Goal: Task Accomplishment & Management: Manage account settings

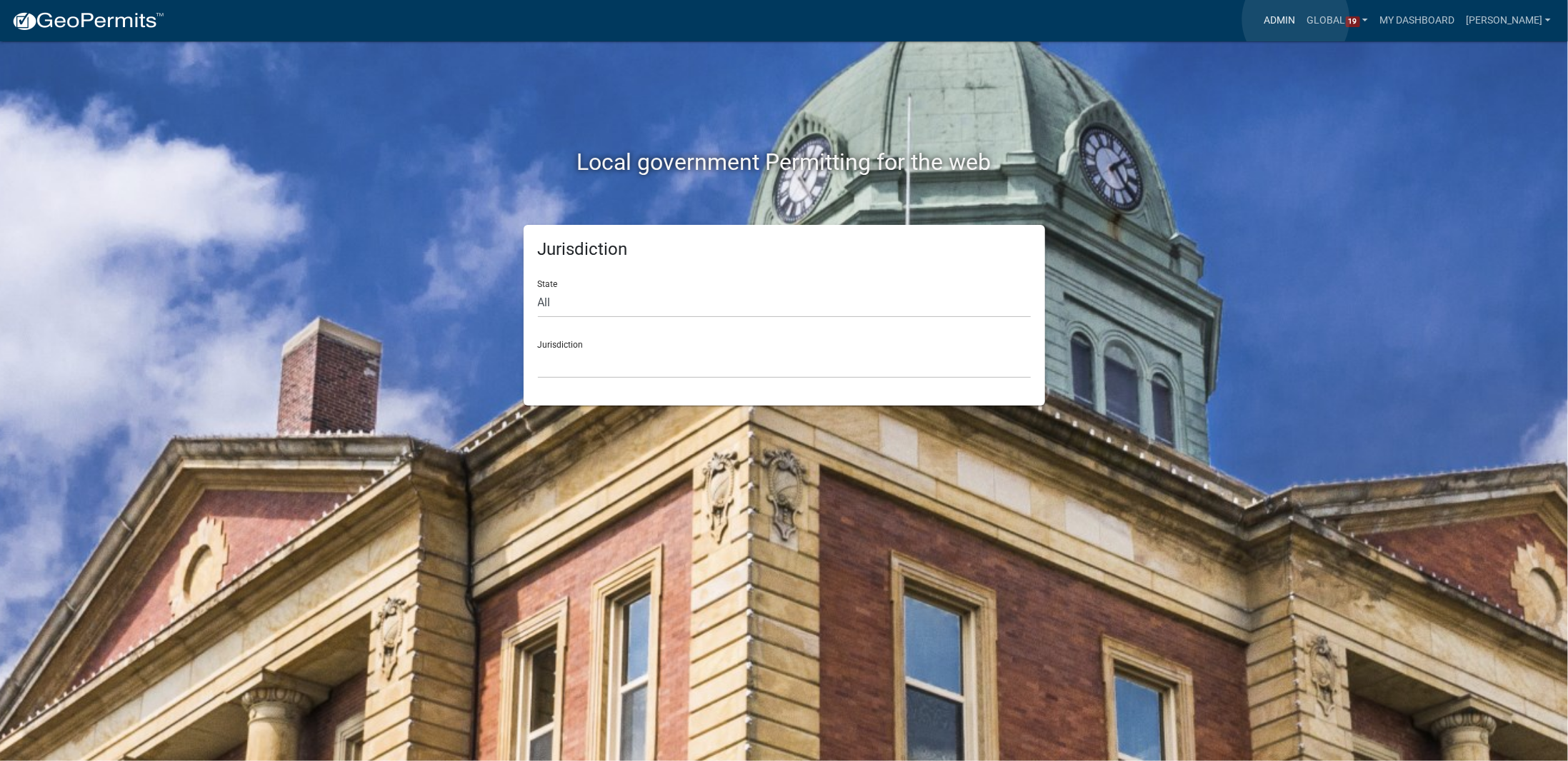
click at [1295, 19] on link "Admin" at bounding box center [1279, 20] width 43 height 27
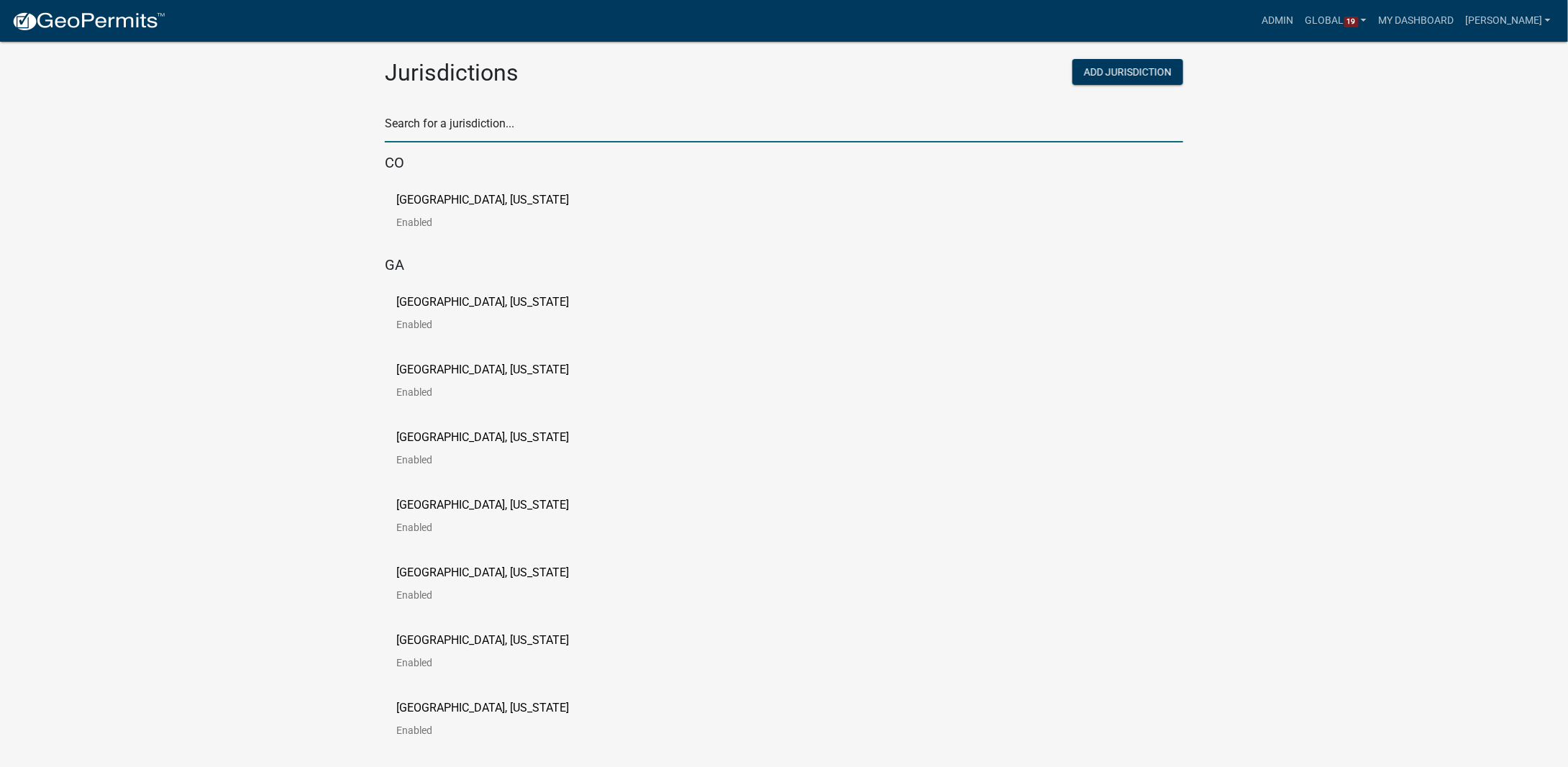
click at [507, 127] on input "text" at bounding box center [784, 127] width 799 height 30
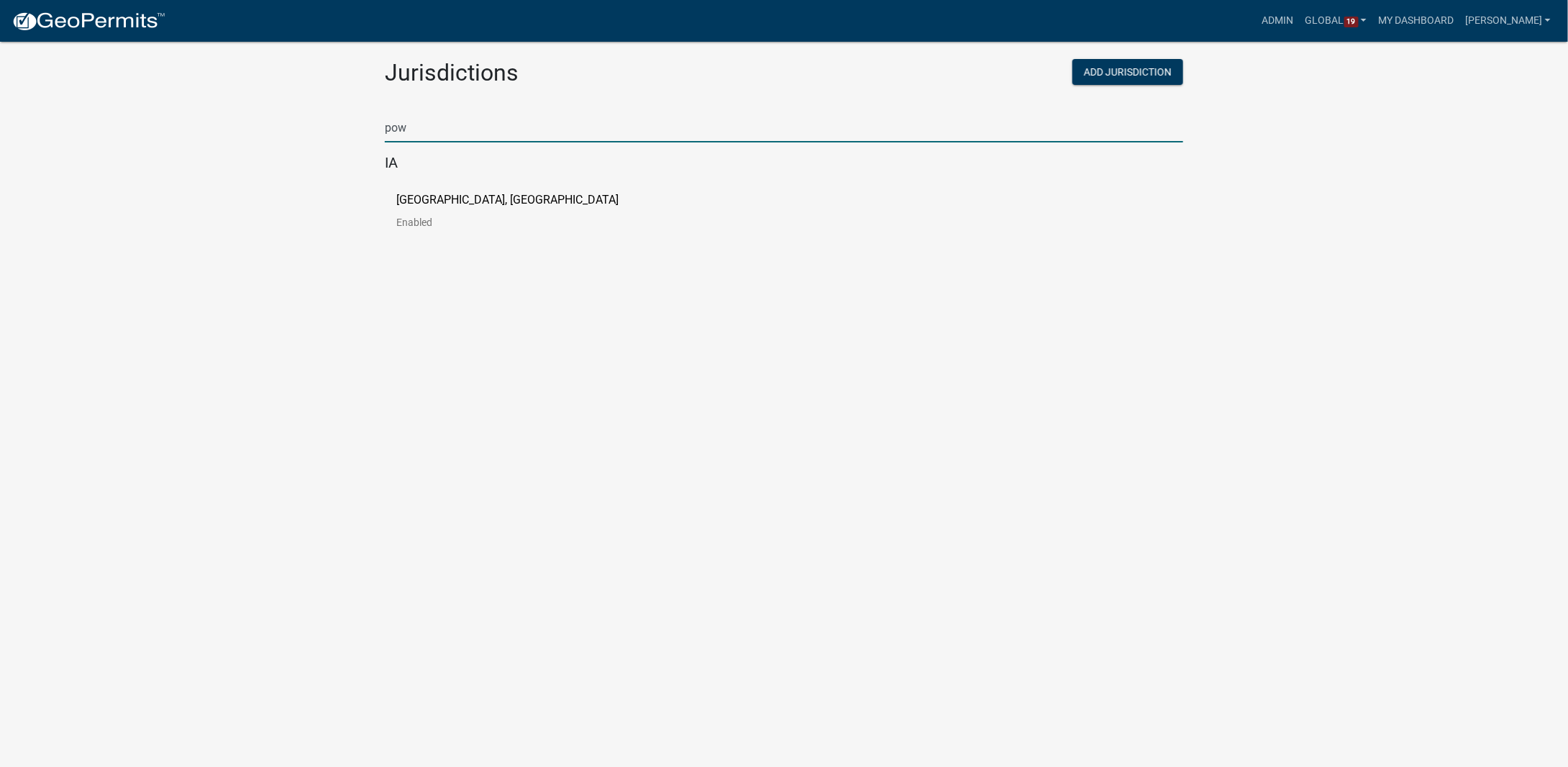
type input "pow"
click at [465, 200] on p "[GEOGRAPHIC_DATA], [GEOGRAPHIC_DATA]" at bounding box center [507, 200] width 222 height 11
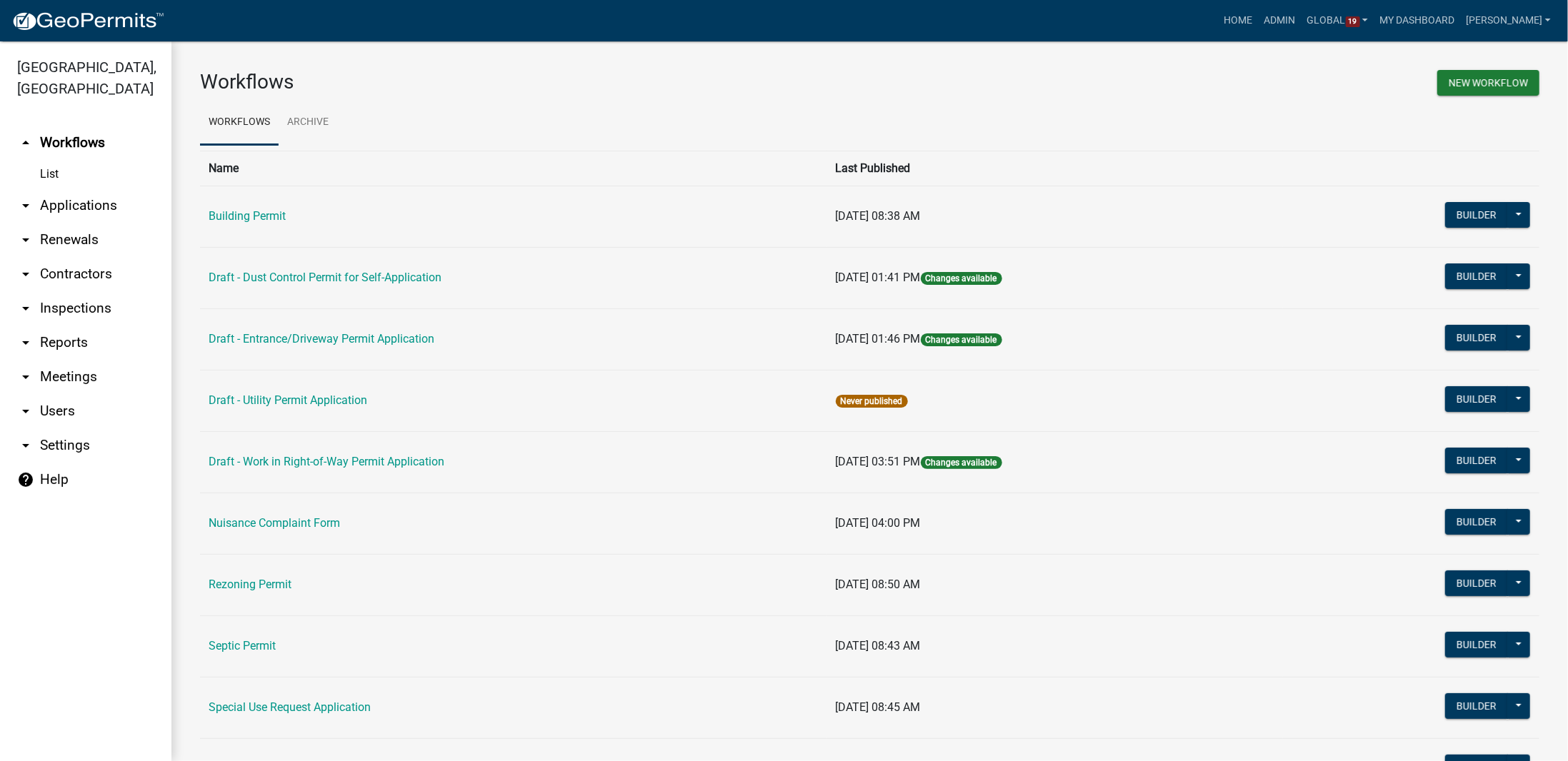
click at [87, 189] on link "arrow_drop_down Applications" at bounding box center [86, 205] width 171 height 34
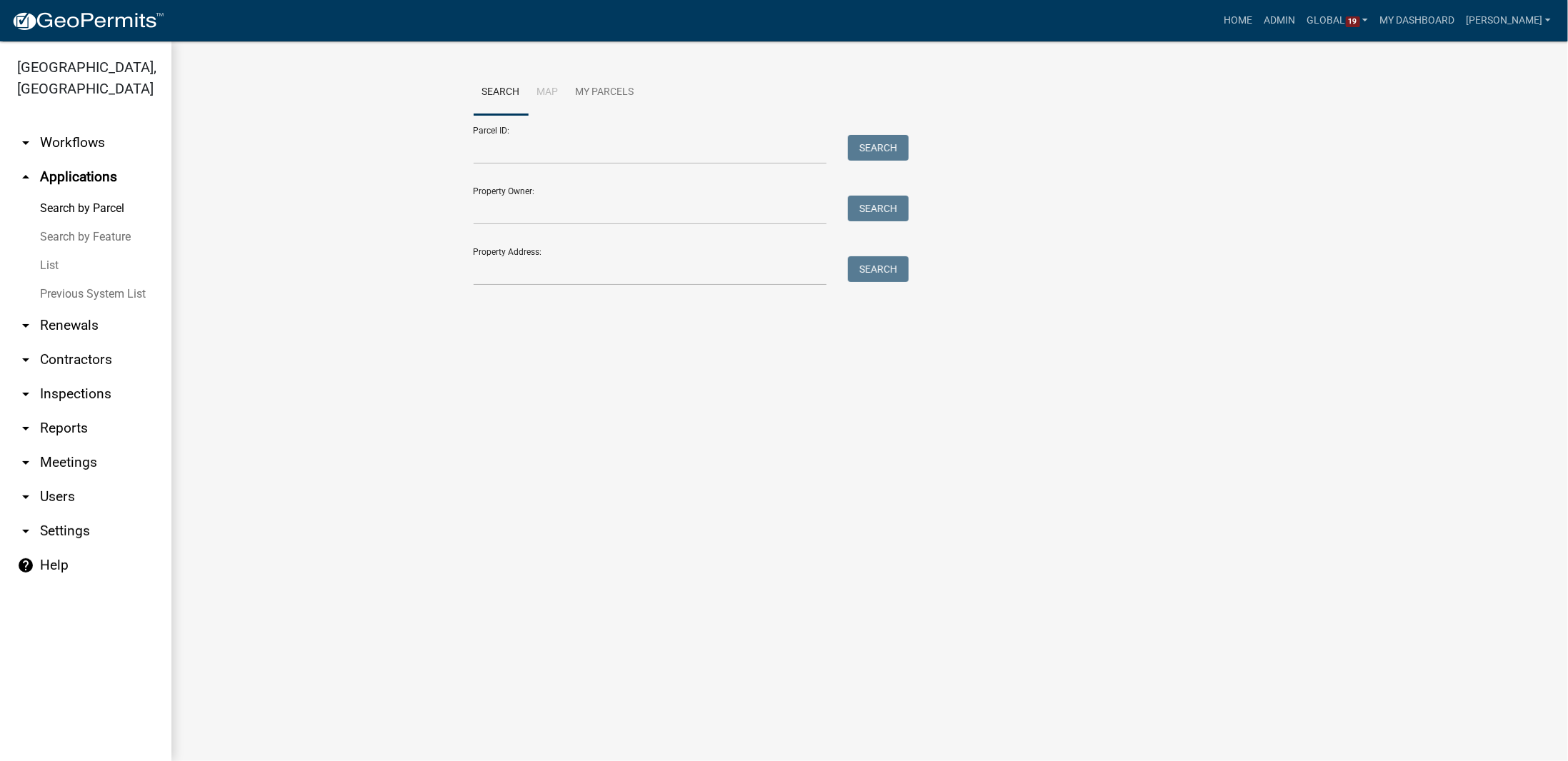
click at [61, 126] on link "arrow_drop_down Workflows" at bounding box center [86, 142] width 171 height 34
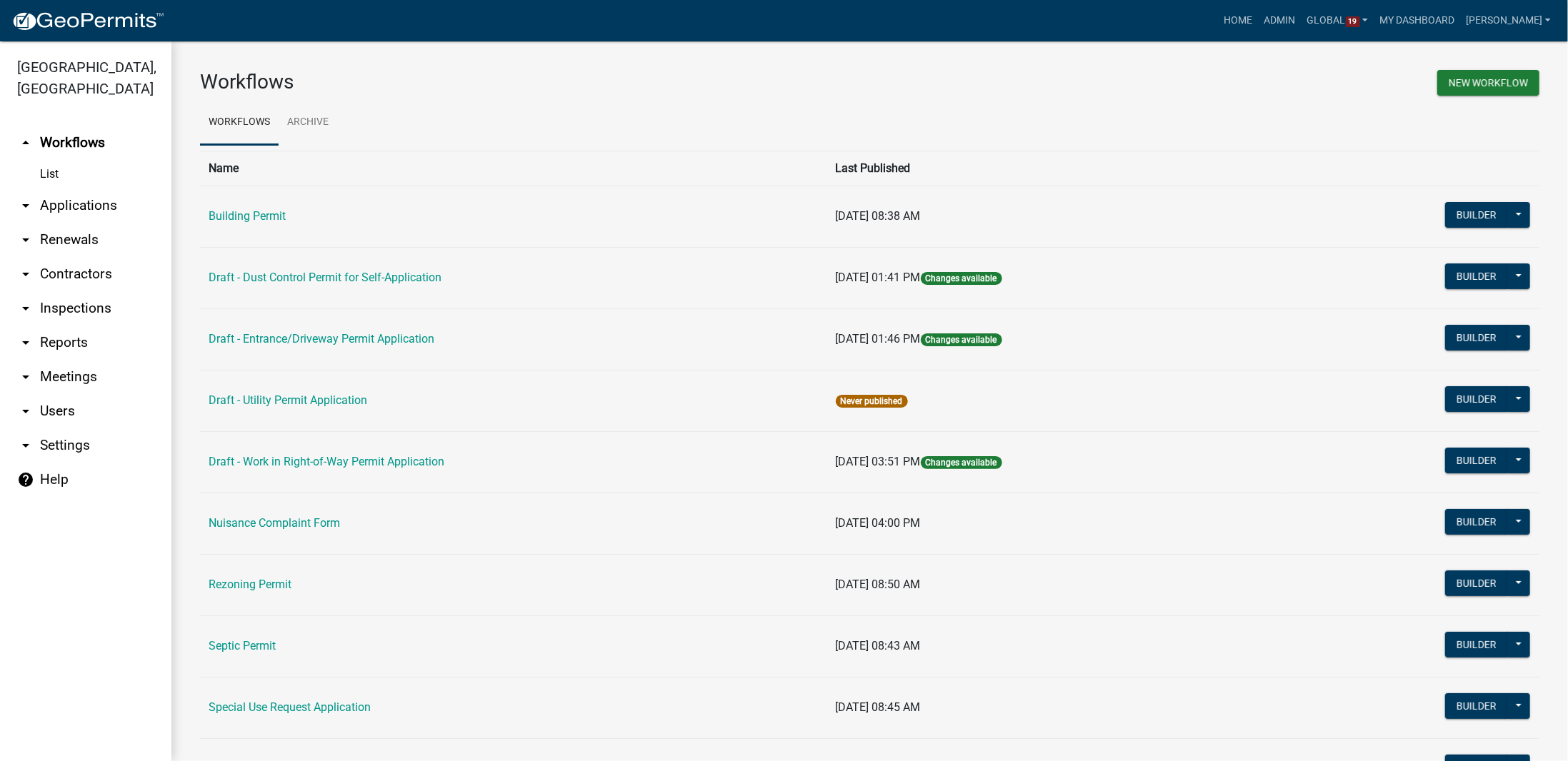
click at [75, 189] on link "arrow_drop_down Applications" at bounding box center [86, 205] width 171 height 34
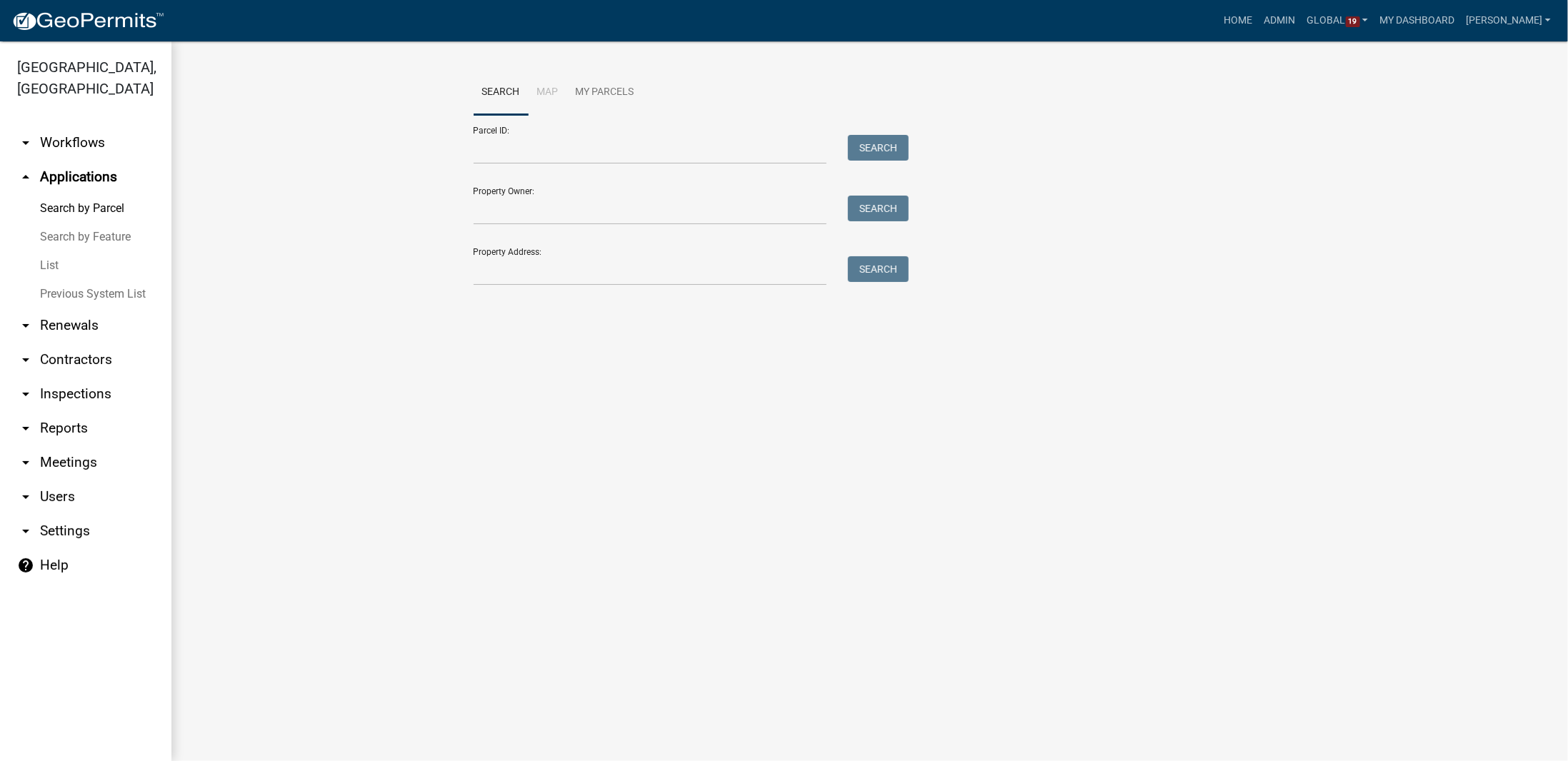
click at [61, 377] on link "arrow_drop_down Inspections" at bounding box center [86, 394] width 171 height 34
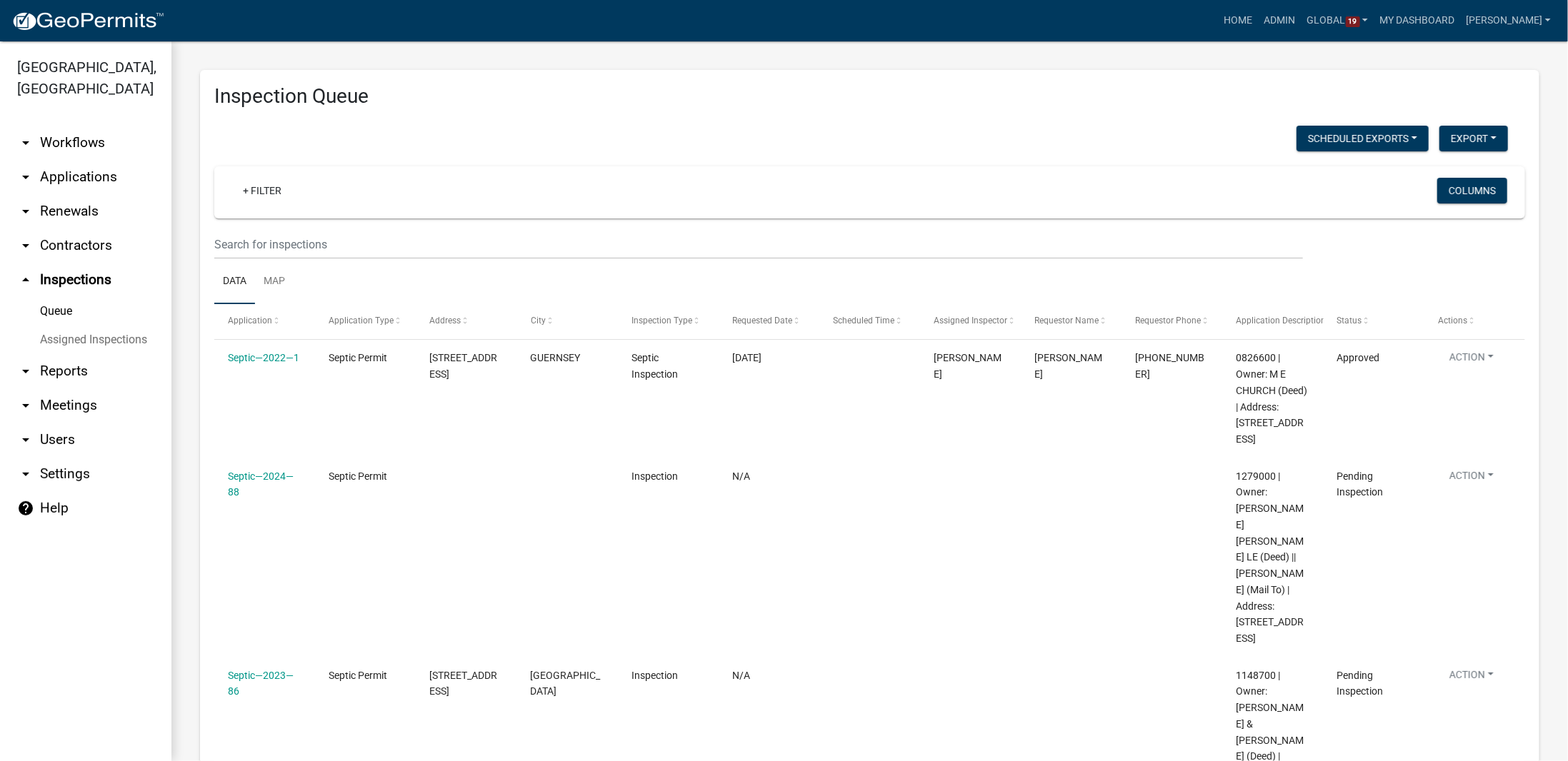
click at [60, 126] on link "arrow_drop_down Workflows" at bounding box center [86, 142] width 171 height 34
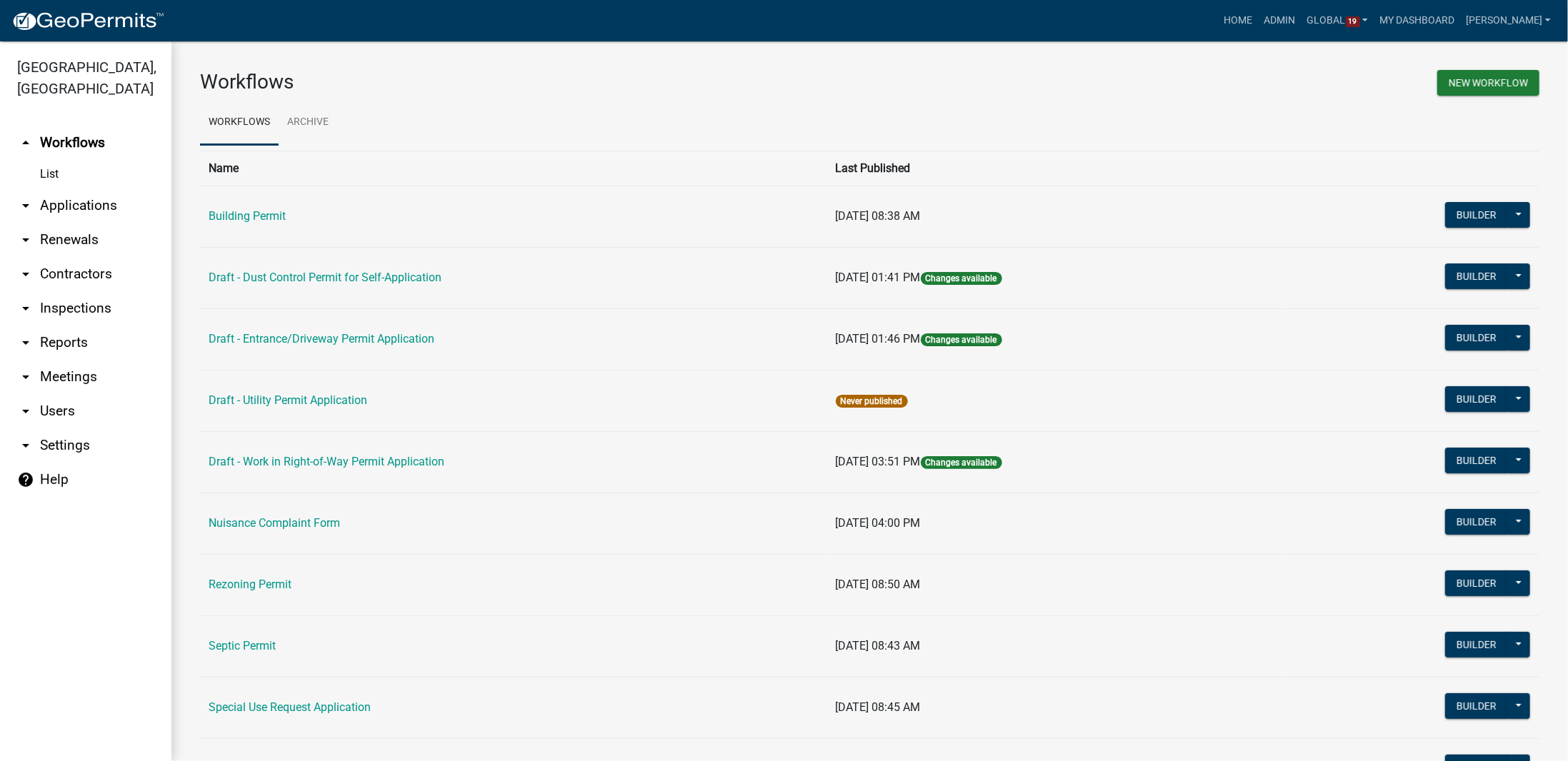
click at [55, 126] on link "arrow_drop_up Workflows" at bounding box center [86, 142] width 171 height 34
click at [53, 160] on link "List" at bounding box center [86, 174] width 171 height 29
click at [47, 160] on link "List" at bounding box center [86, 174] width 171 height 29
click at [67, 189] on link "arrow_drop_down Applications" at bounding box center [86, 205] width 171 height 34
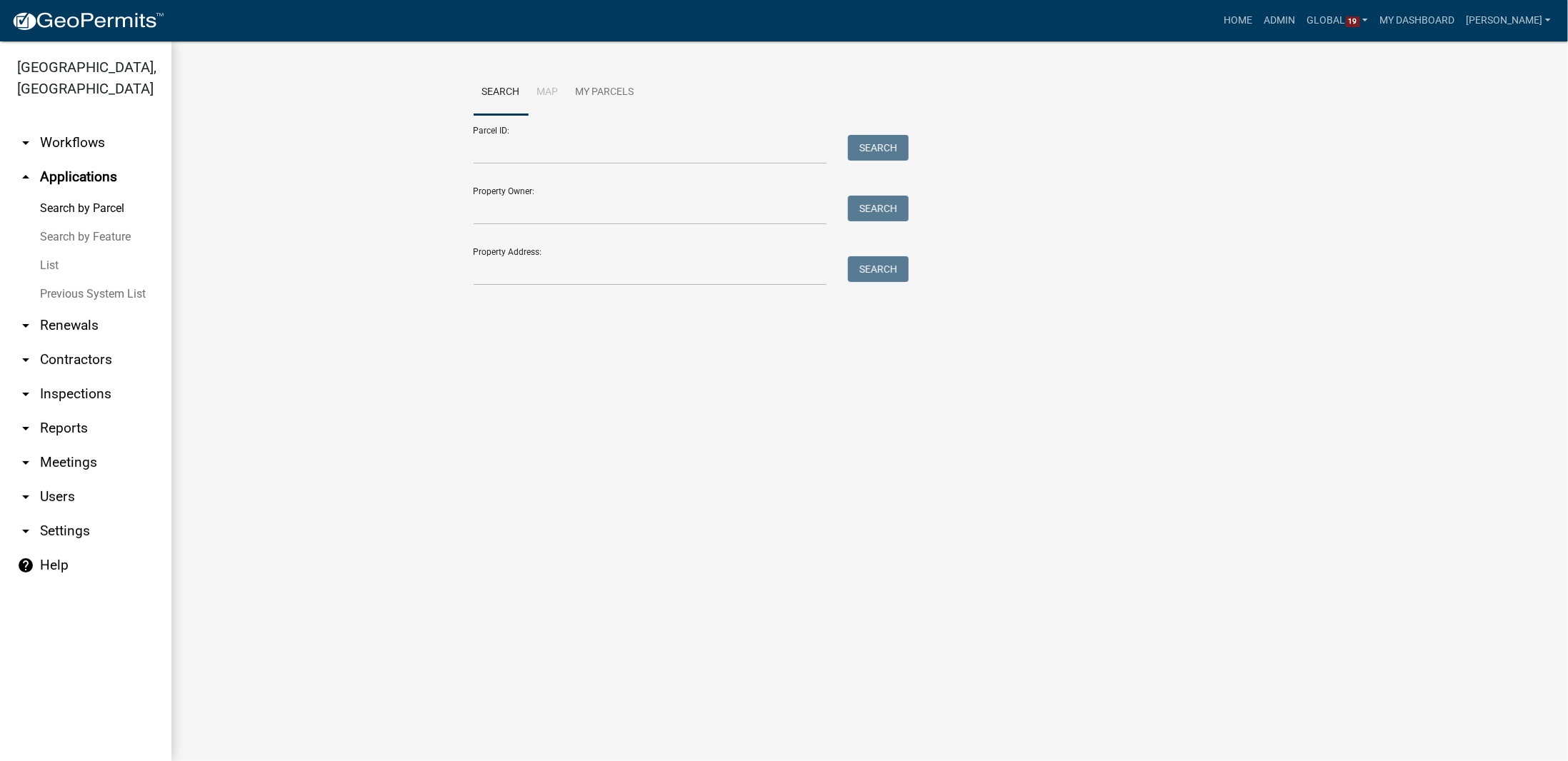
click at [55, 126] on link "arrow_drop_down Workflows" at bounding box center [86, 142] width 171 height 34
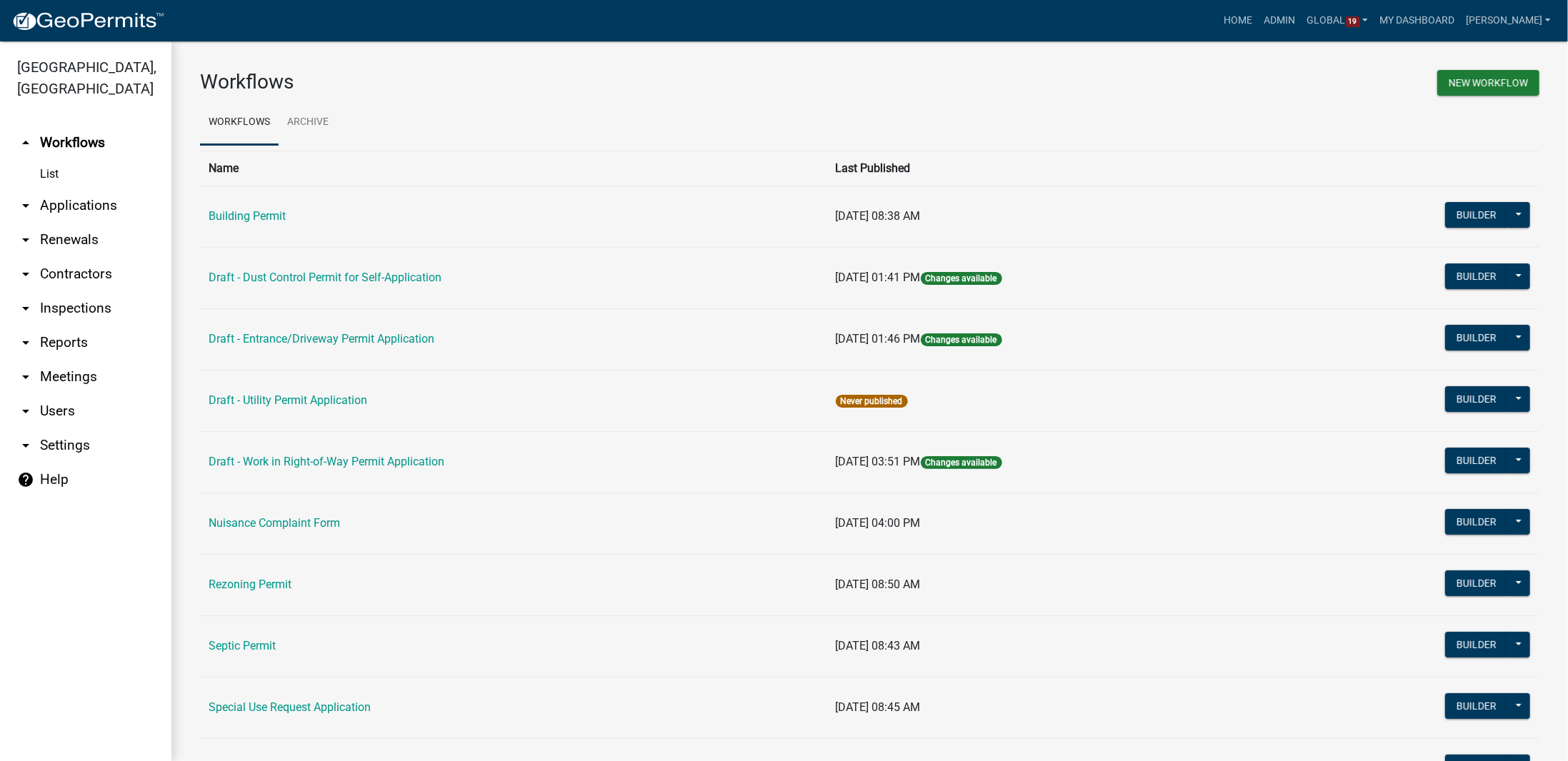
click at [52, 160] on link "List" at bounding box center [86, 174] width 171 height 29
click at [57, 189] on link "arrow_drop_down Applications" at bounding box center [86, 205] width 171 height 34
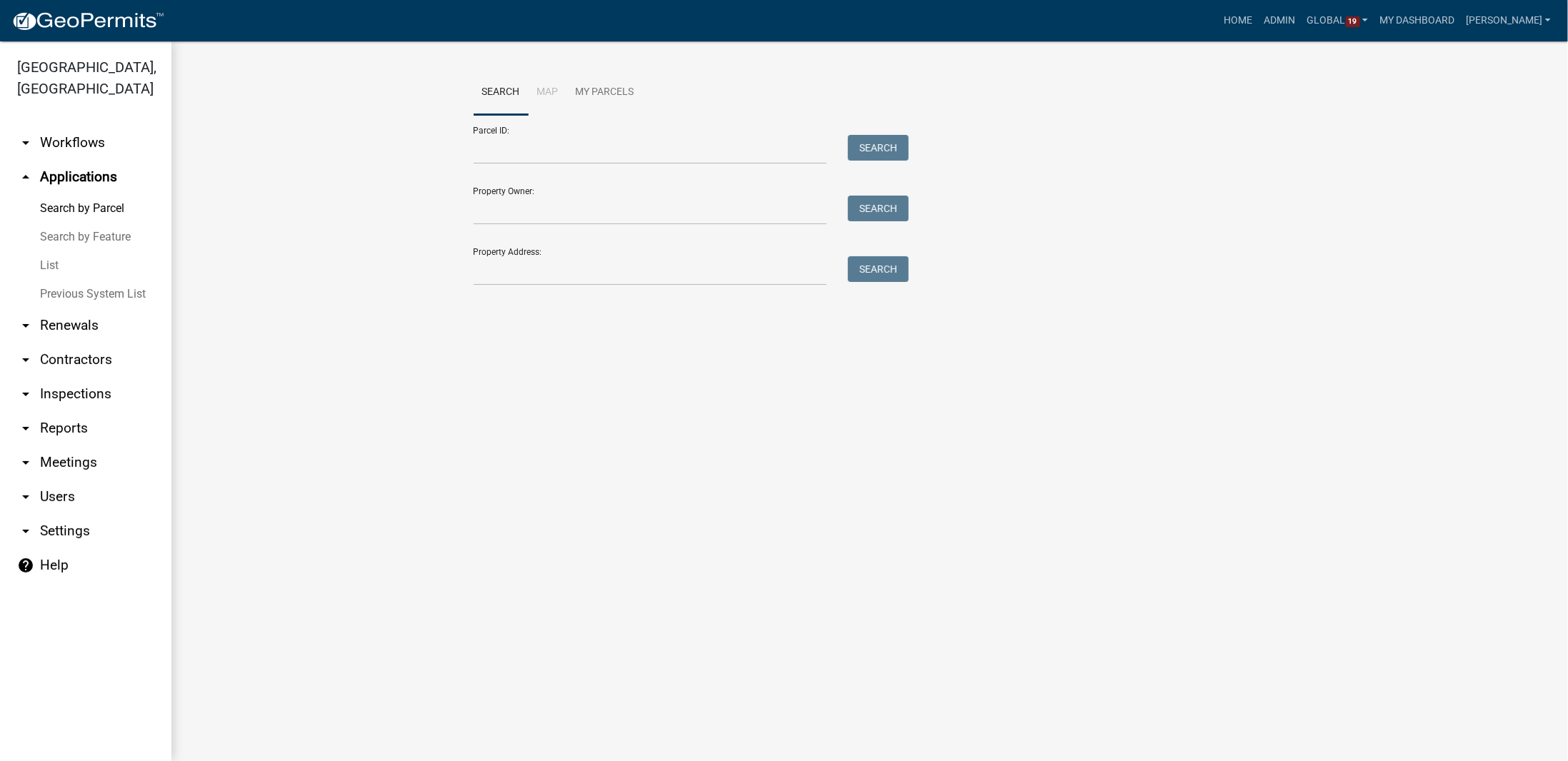
click at [49, 251] on link "List" at bounding box center [86, 266] width 171 height 29
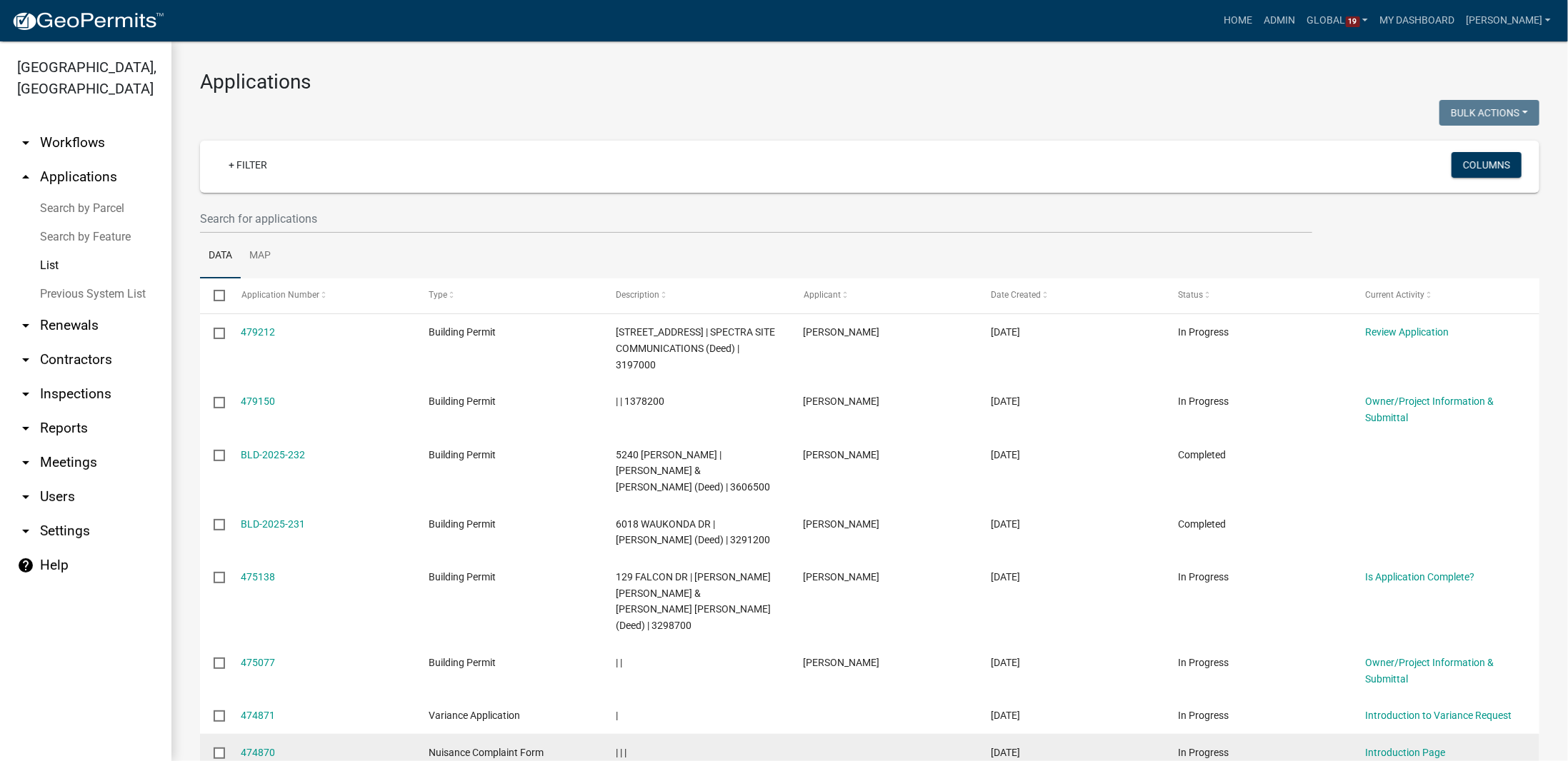
scroll to position [229, 0]
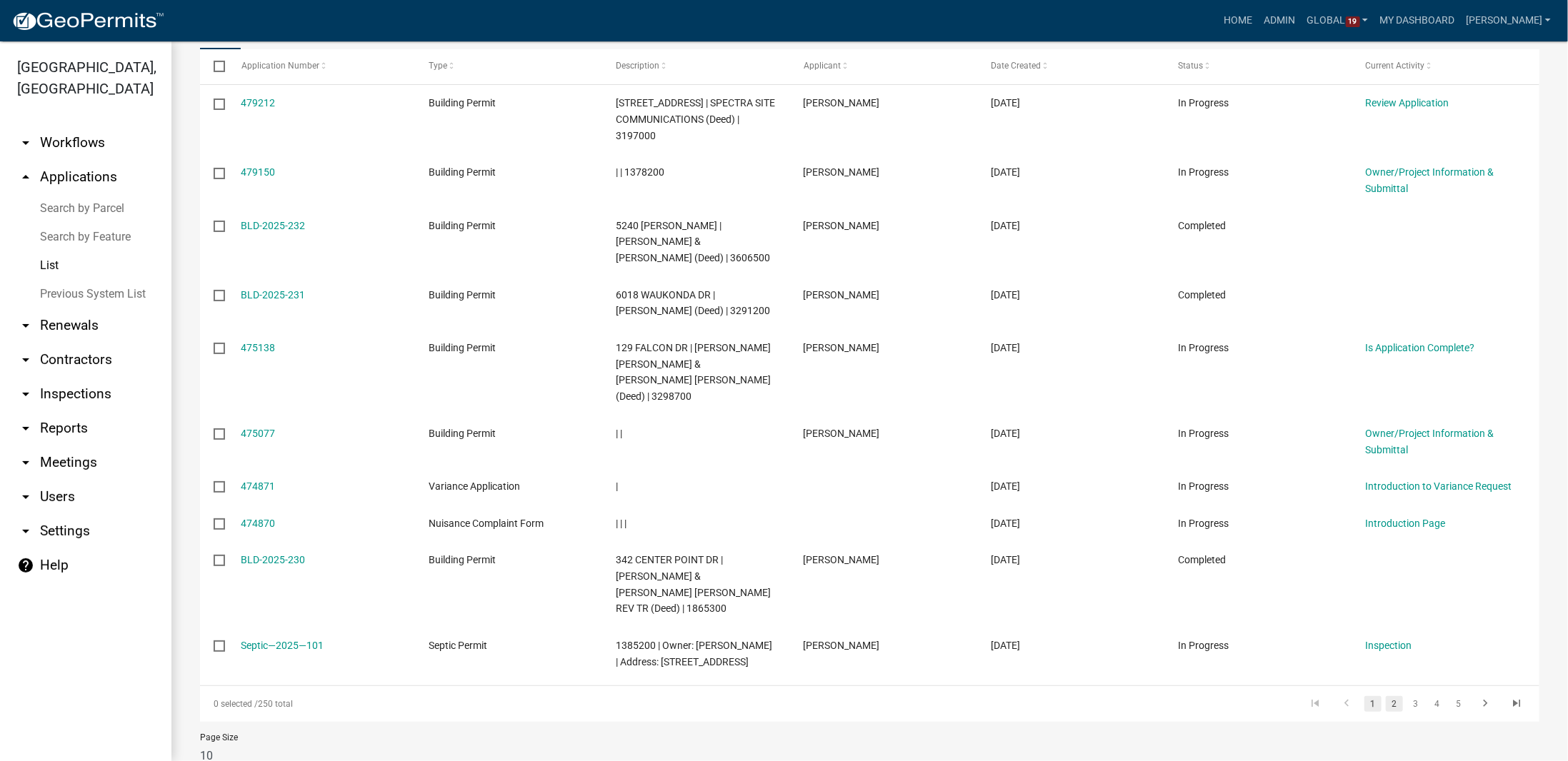
click at [1385, 696] on link "2" at bounding box center [1394, 703] width 17 height 16
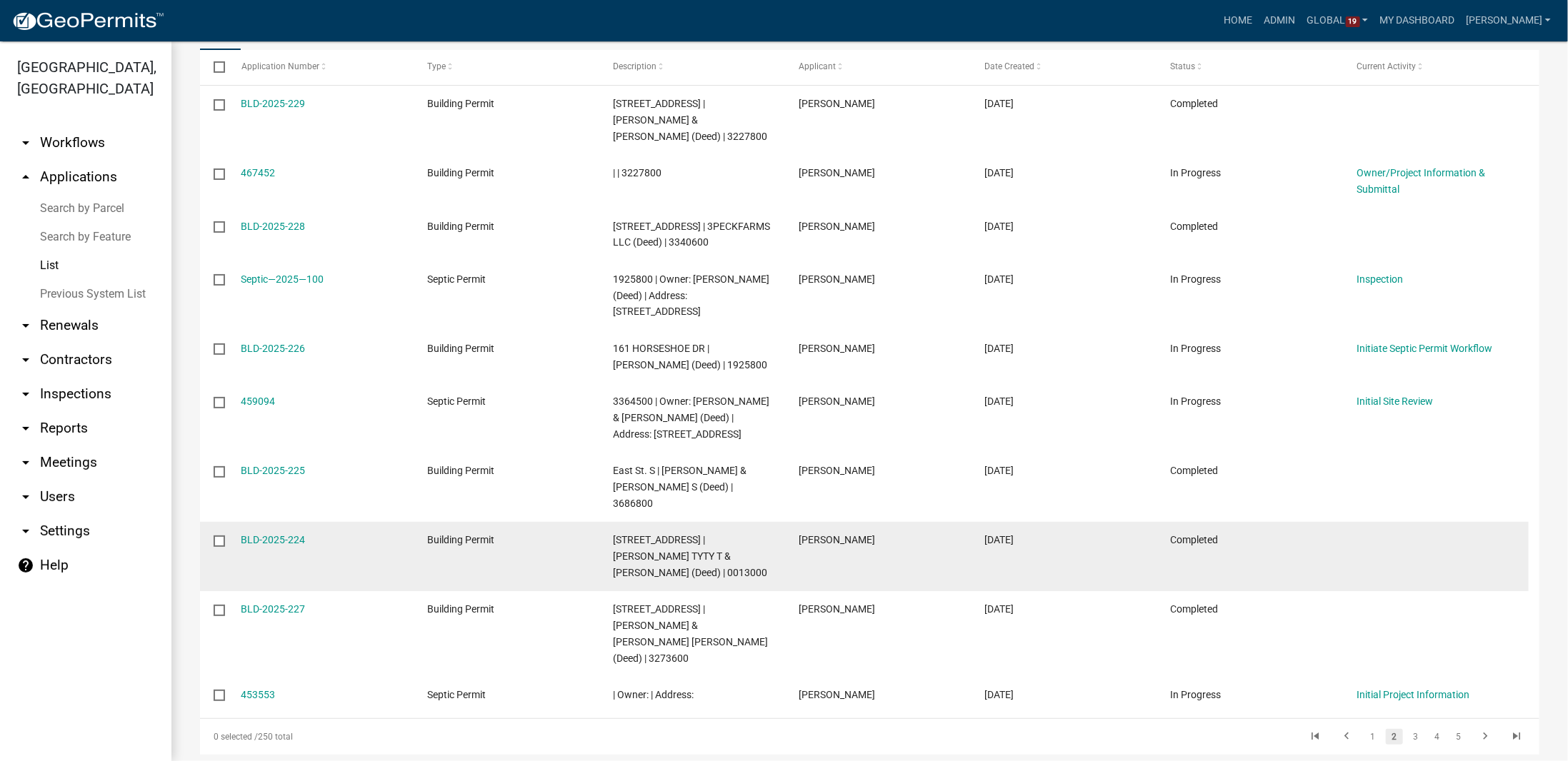
scroll to position [294, 0]
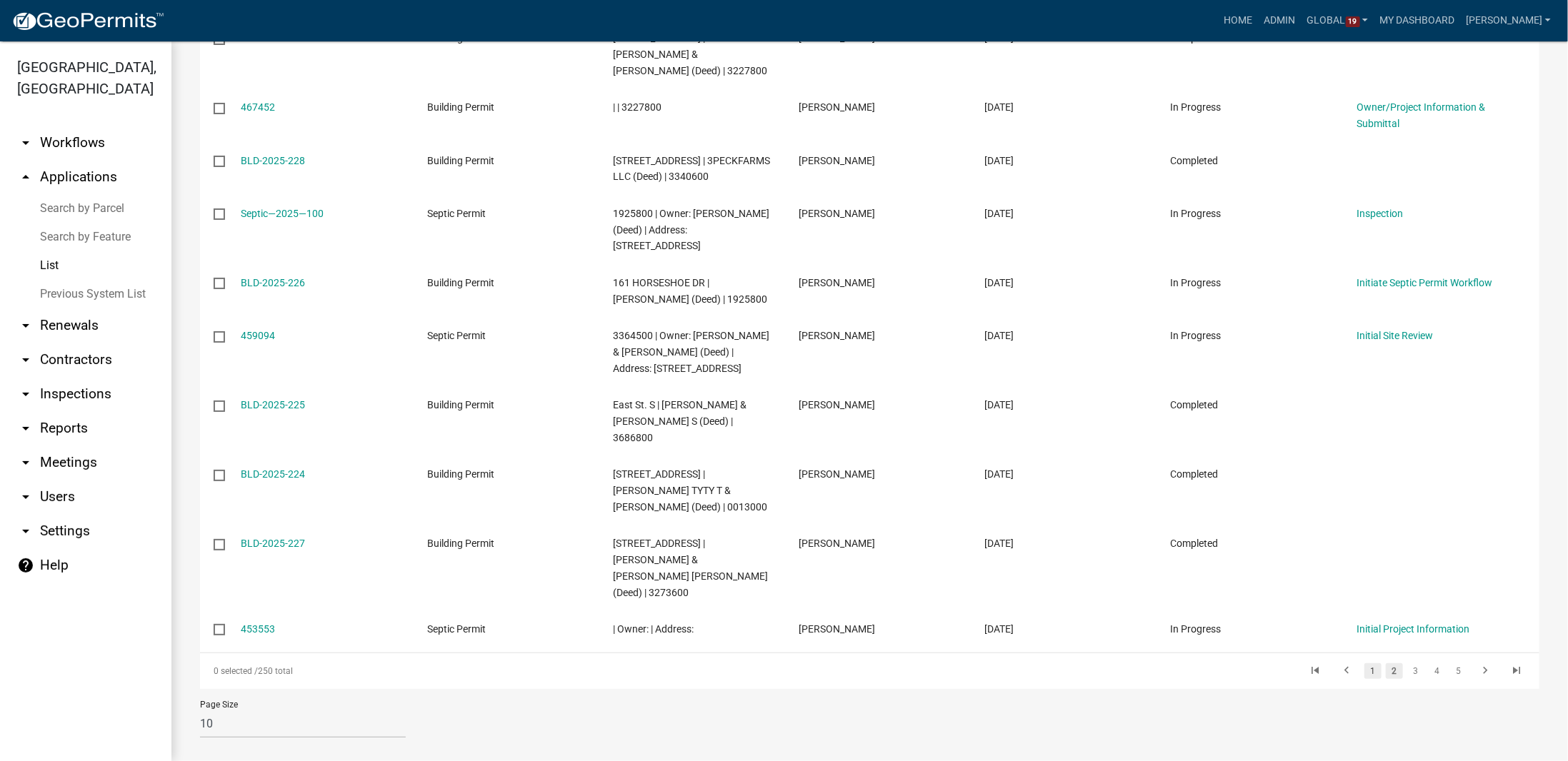
click at [1364, 663] on link "1" at bounding box center [1373, 671] width 17 height 16
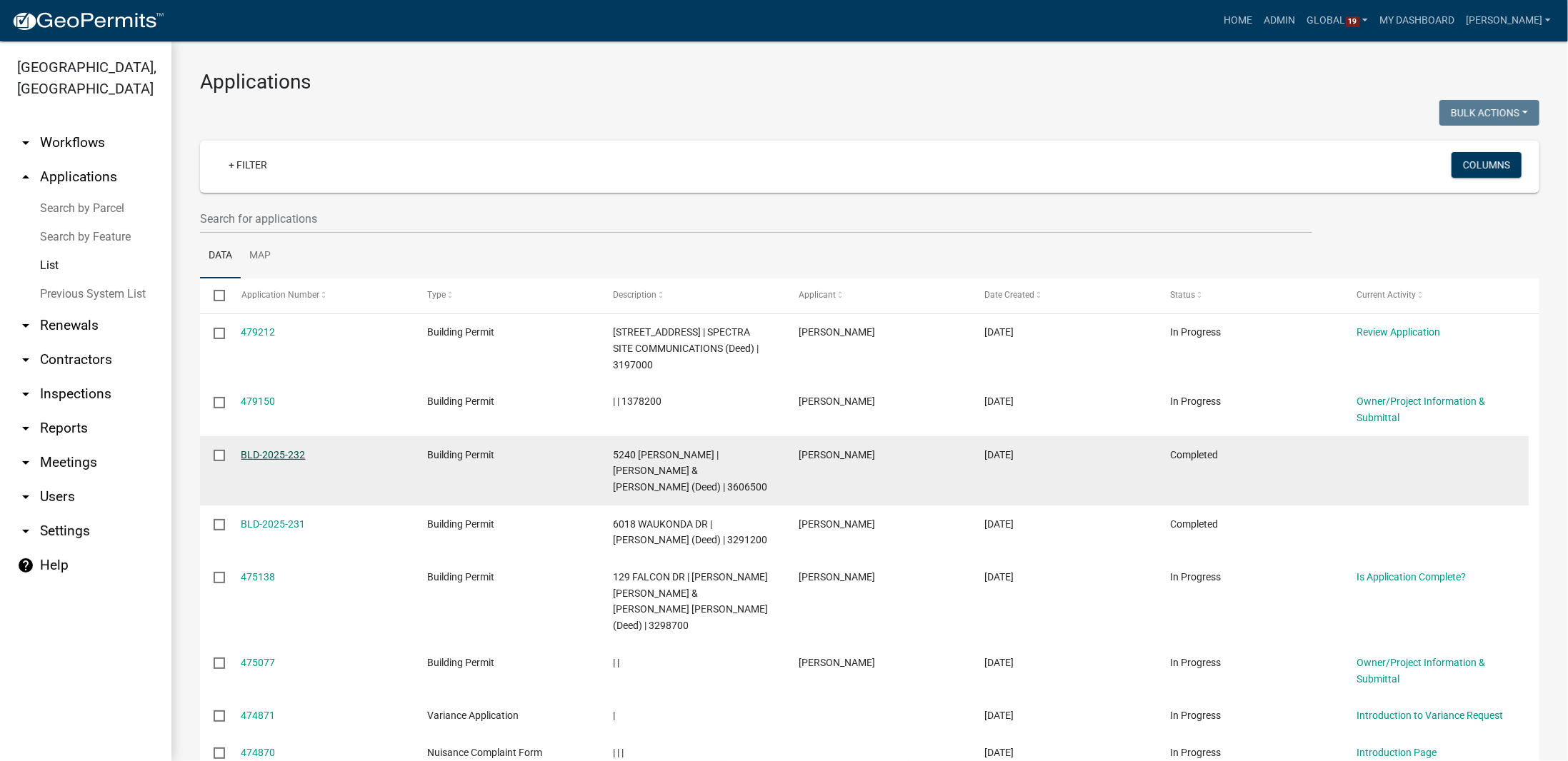
click at [280, 457] on link "BLD-2025-232" at bounding box center [273, 454] width 64 height 11
